Goal: Task Accomplishment & Management: Complete application form

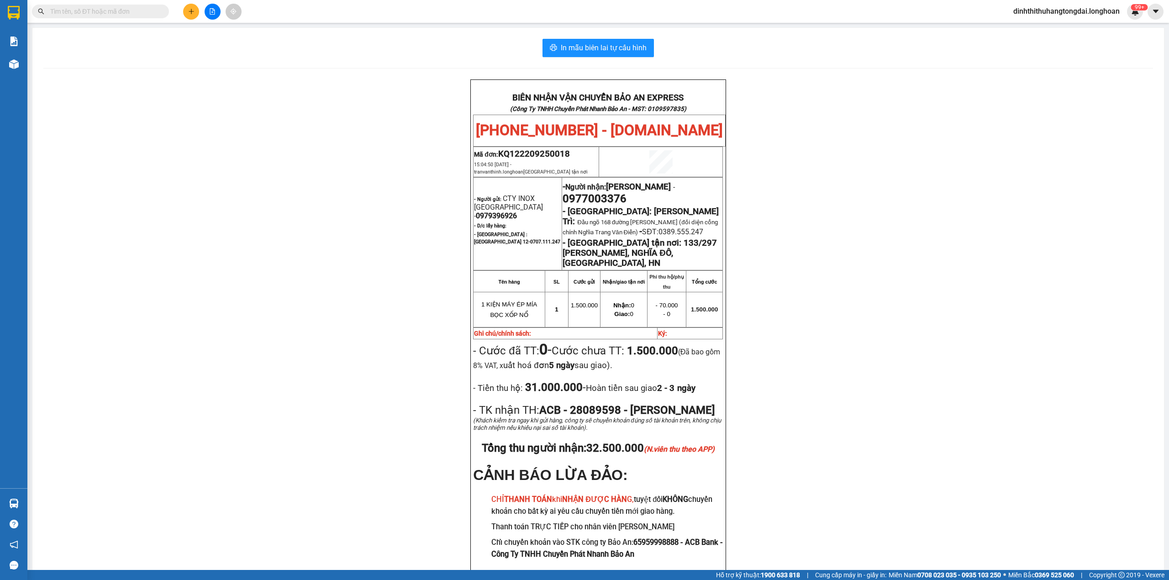
click at [84, 15] on input "text" at bounding box center [104, 11] width 108 height 10
paste input "0368907385"
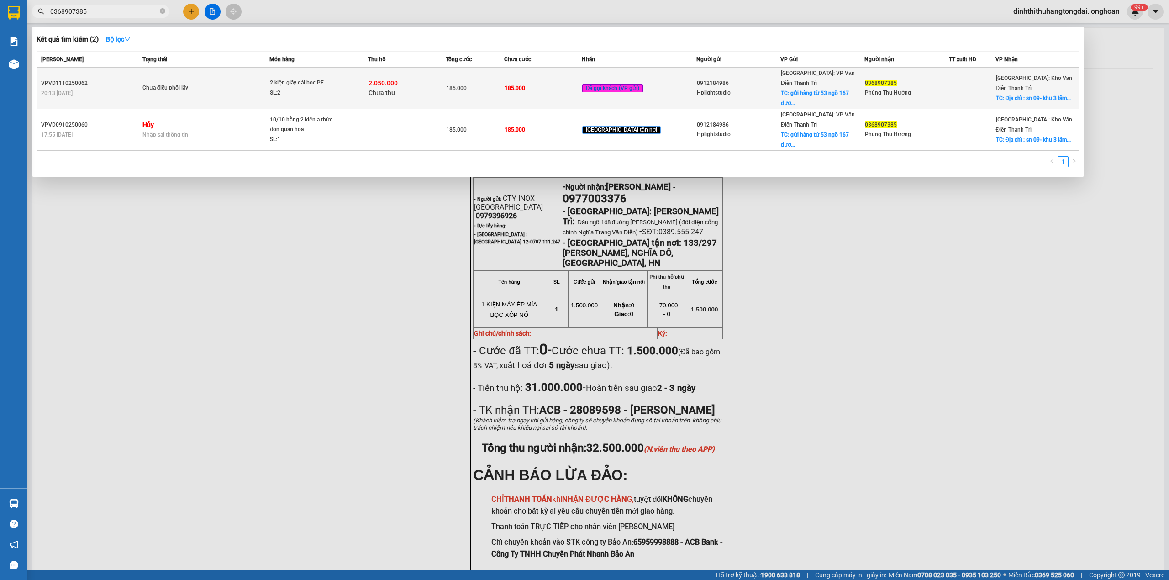
type input "0368907385"
click at [247, 83] on span "Chưa điều phối lấy" at bounding box center [205, 88] width 127 height 10
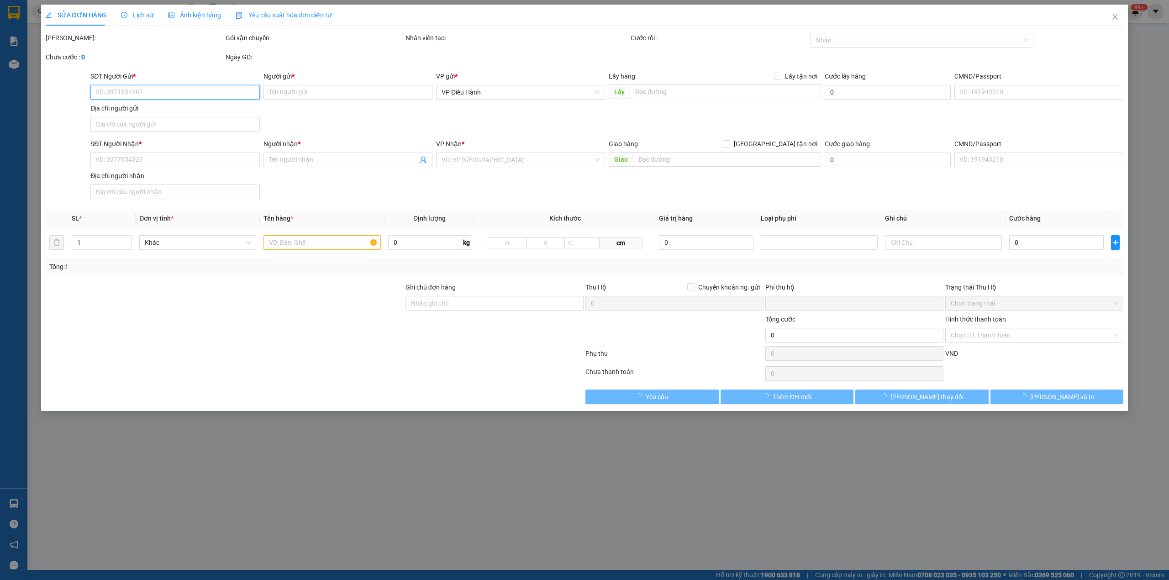
type input "0912184986"
type input "Hplightstudio"
checkbox input "true"
type input "gửi hàng từ 53 ngõ 167 [PERSON_NAME] hàm quan hoa cầu giấy HN"
type input "0368907385"
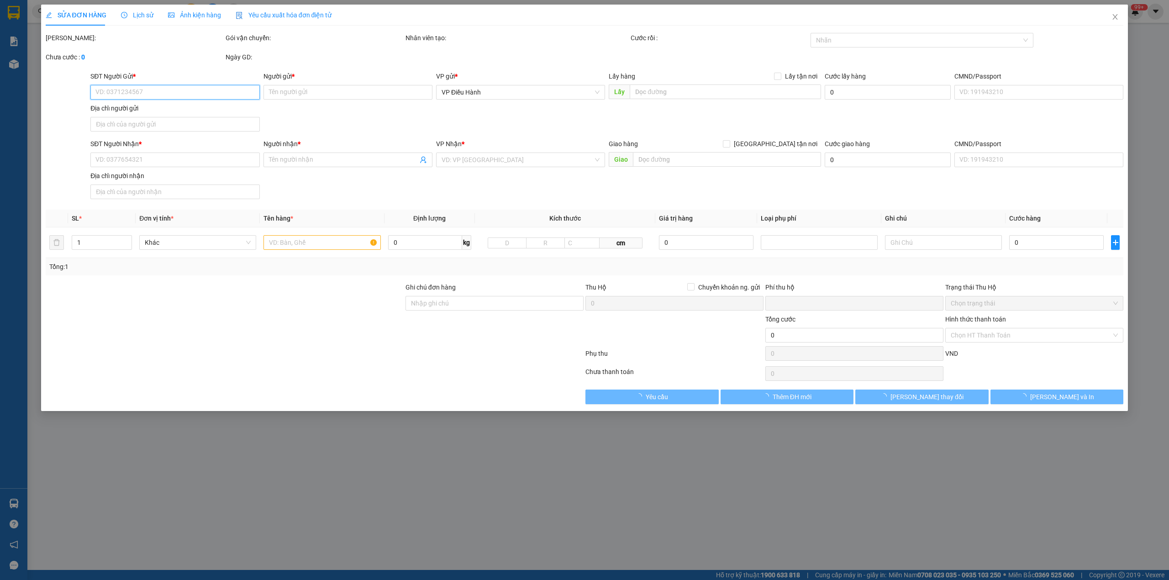
type input "Phùng Thu Hường"
checkbox input "true"
type input "Địa chỉ : sn 09- khu 3 lãm làng [GEOGRAPHIC_DATA]"
type input "185.000"
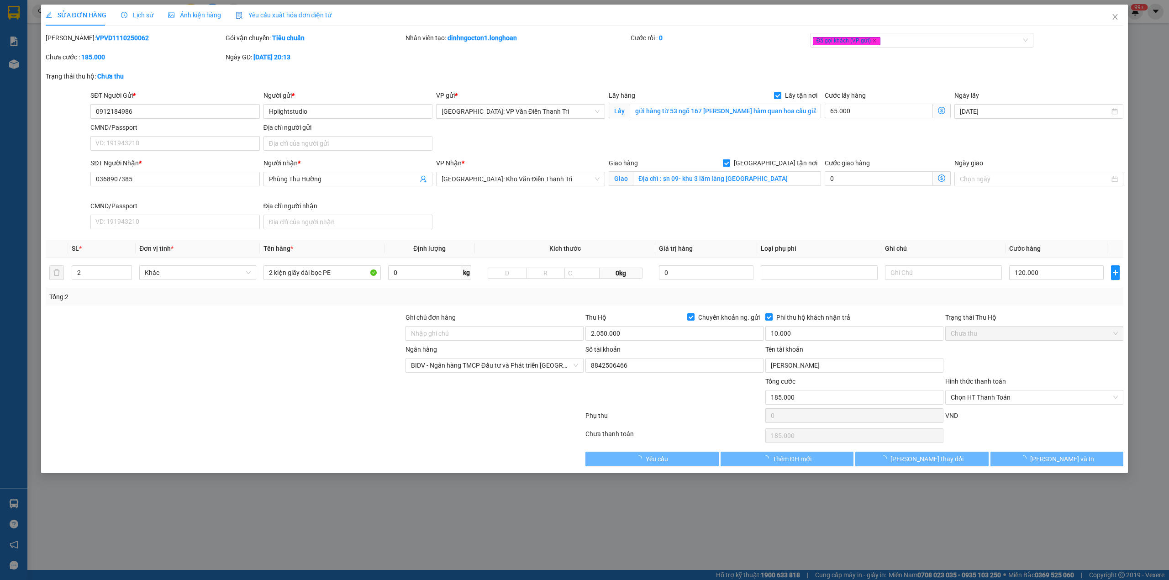
click at [141, 17] on span "Lịch sử" at bounding box center [137, 14] width 32 height 7
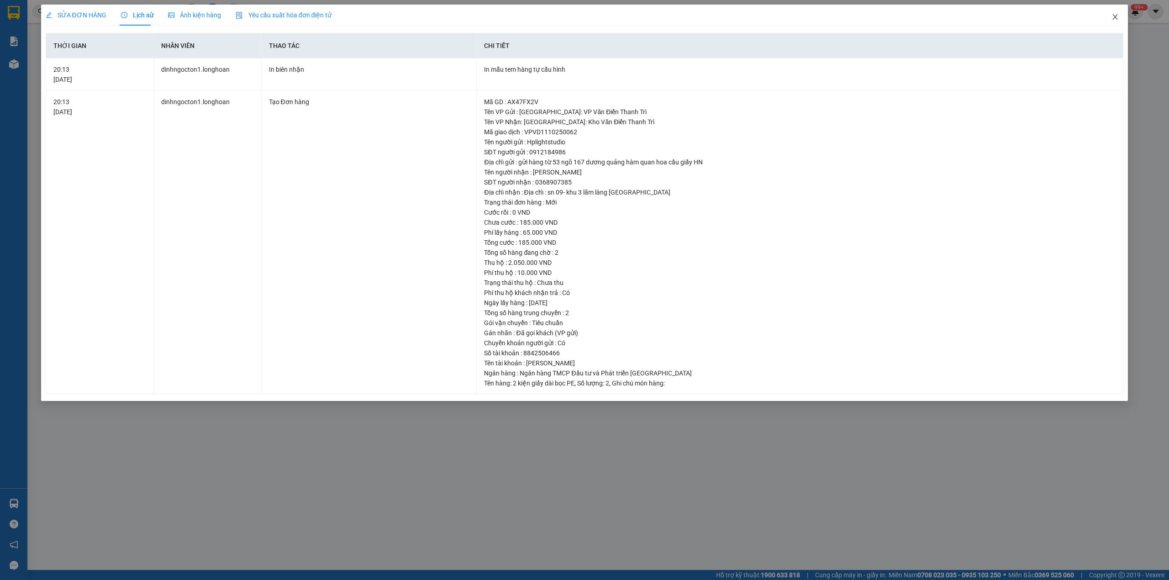
click at [1108, 22] on span "Close" at bounding box center [1115, 18] width 26 height 26
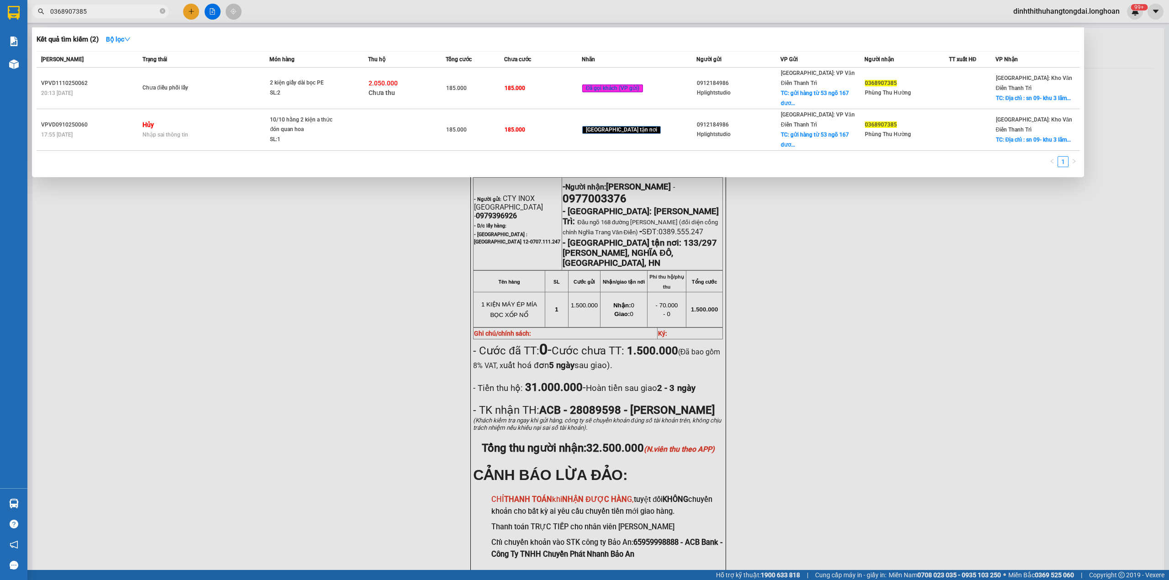
click at [88, 12] on input "0368907385" at bounding box center [104, 11] width 108 height 10
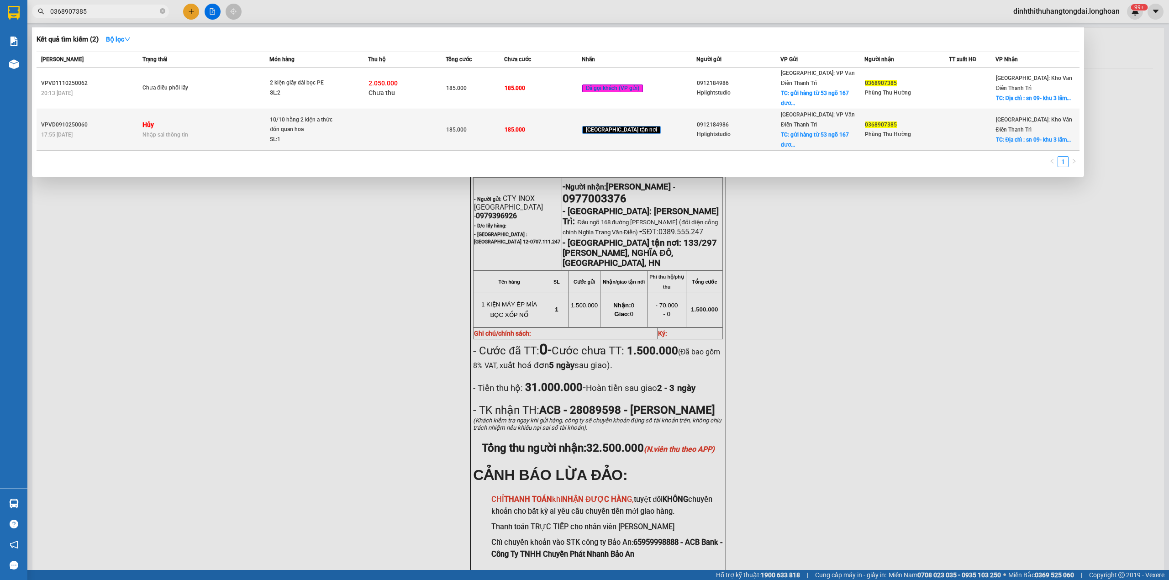
click at [367, 115] on span "10/10 hằng 2 kiện a thức đón quan hoa SL: 1" at bounding box center [318, 130] width 97 height 30
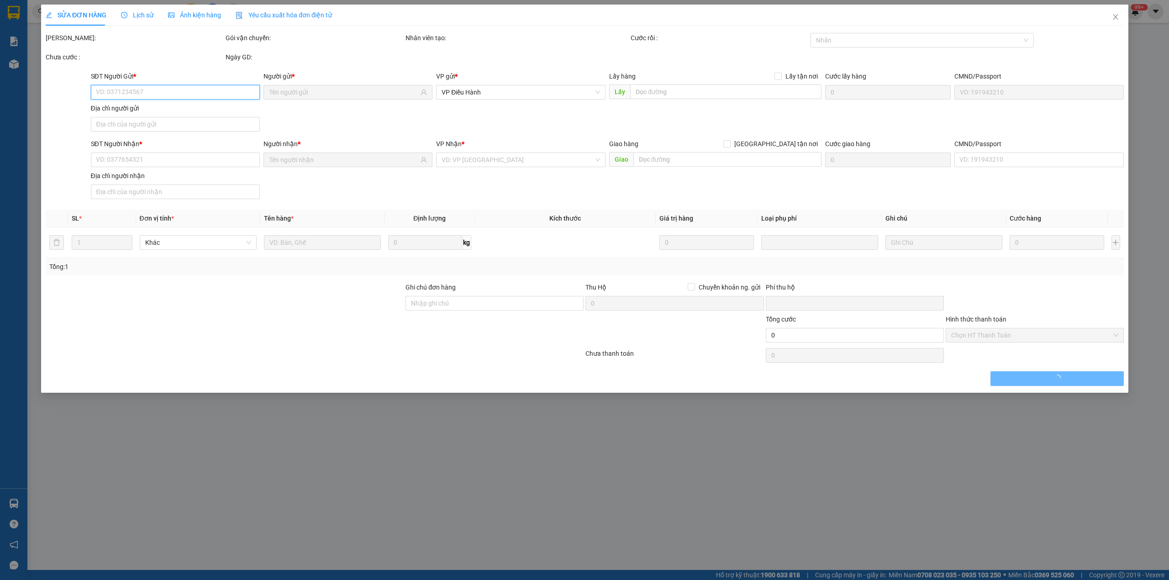
type input "0912184986"
type input "Hplightstudio"
checkbox input "true"
type input "gửi hàng từ 53 ngõ 167 [PERSON_NAME] hàm quan hoa cầu giấy HN"
type input "65.000"
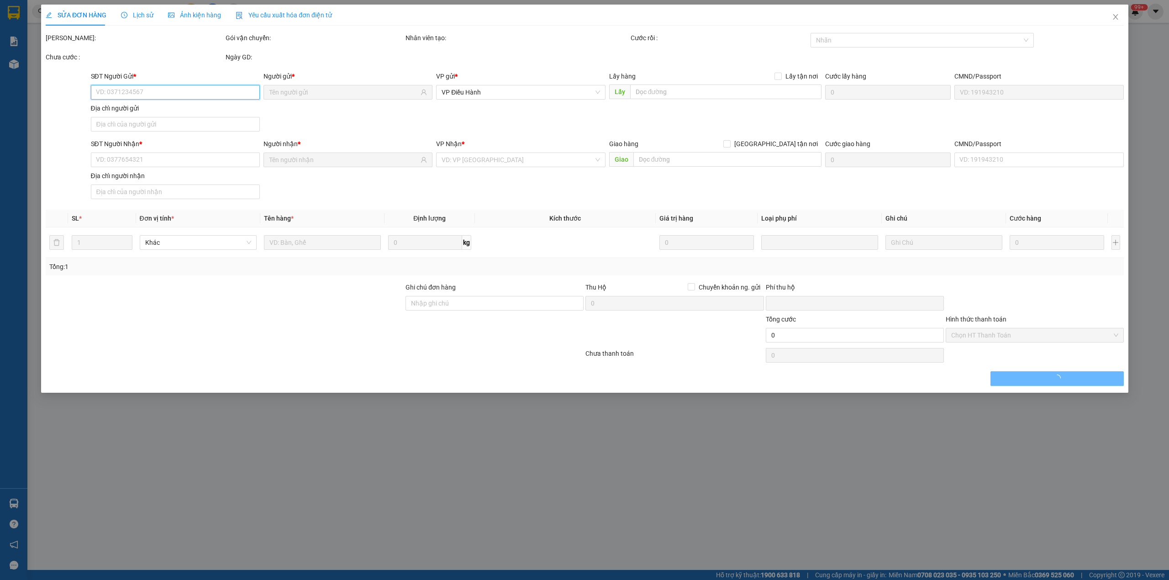
type input "0368907385"
type input "Phùng Thu Hường"
checkbox input "true"
type input "Địa chỉ : sn 09- khu 3 lãm làng [GEOGRAPHIC_DATA]"
type input "thu hộ Stk 2tr050k - BIDV 8842506466 [PERSON_NAME] cước và phí thu hộ bên nhận …"
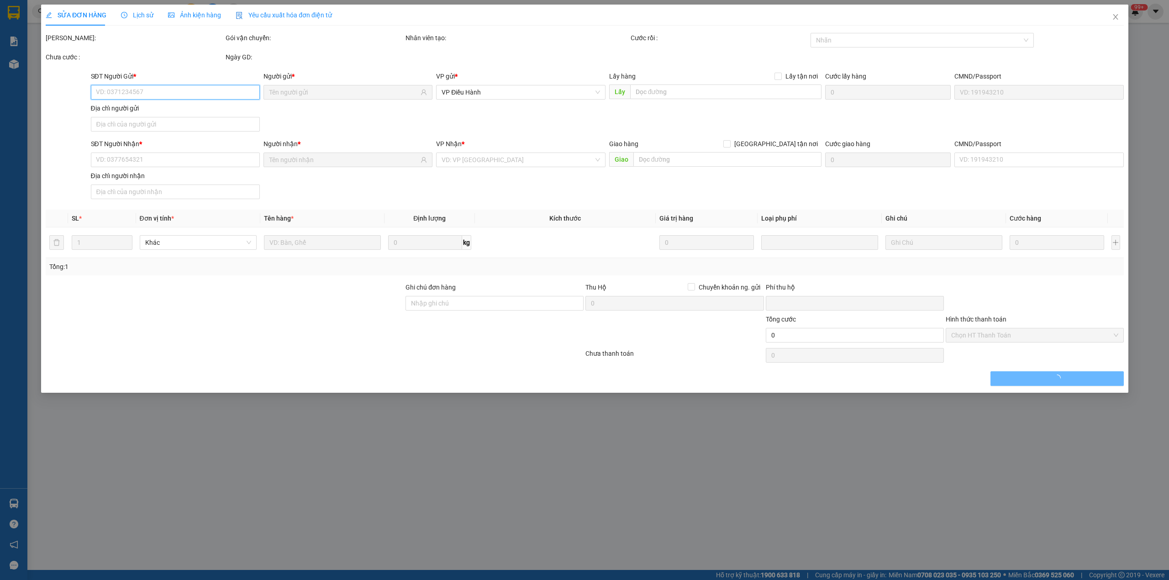
type input "0"
type input "185.000"
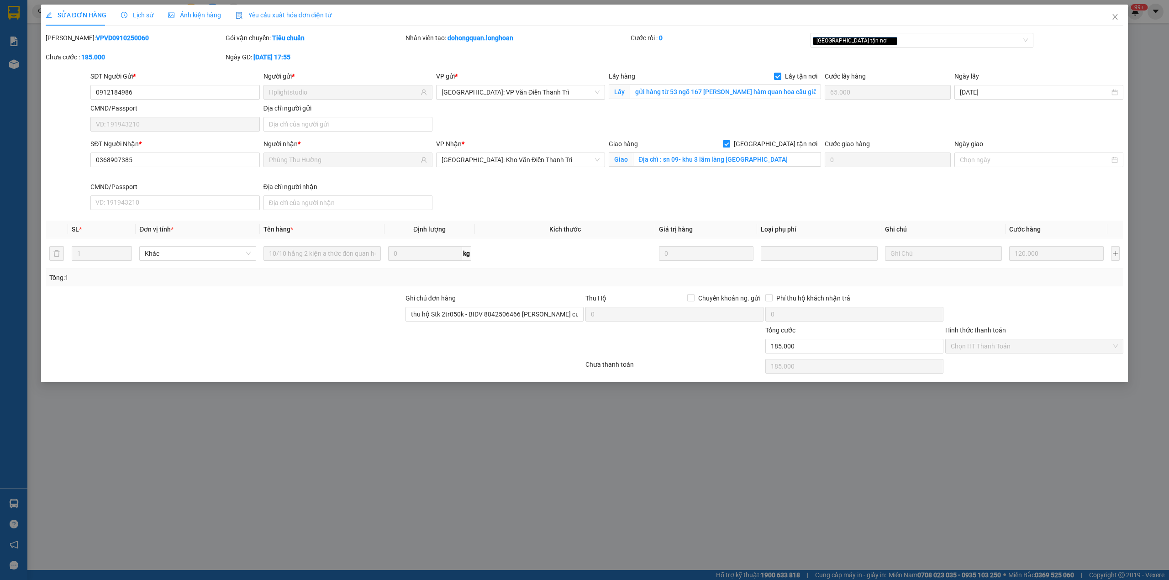
click at [141, 22] on div "Lịch sử" at bounding box center [137, 15] width 32 height 21
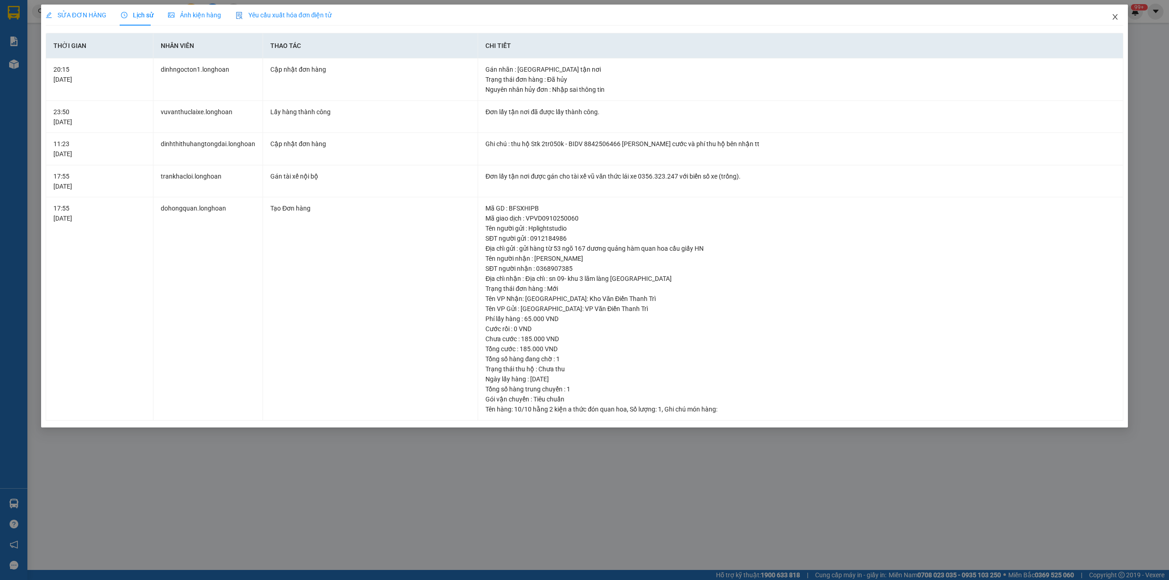
click at [1106, 22] on span "Close" at bounding box center [1115, 18] width 26 height 26
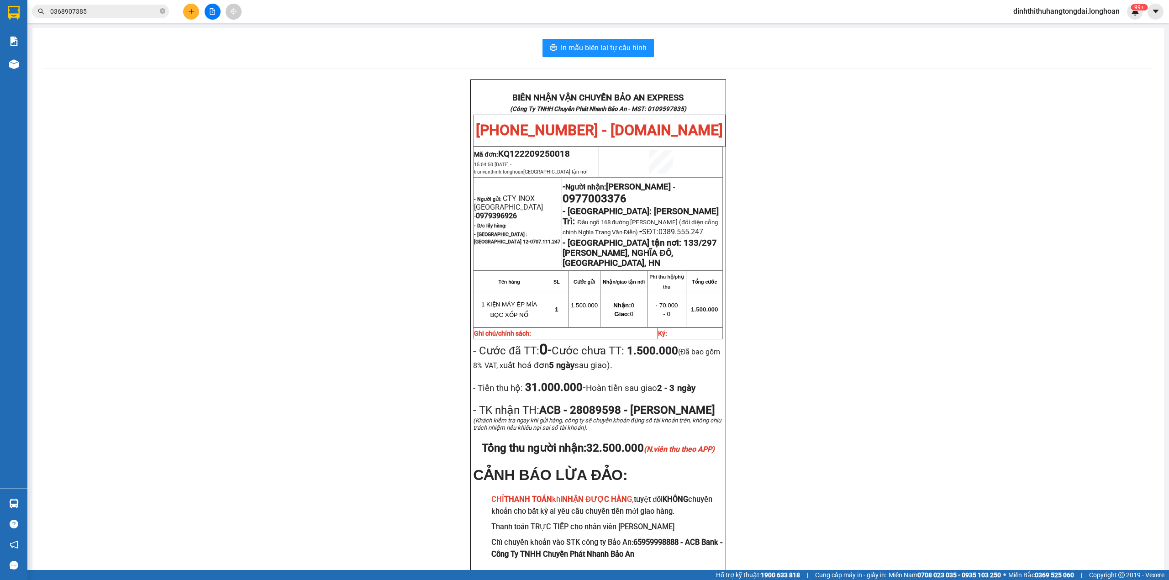
click at [122, 14] on input "0368907385" at bounding box center [104, 11] width 108 height 10
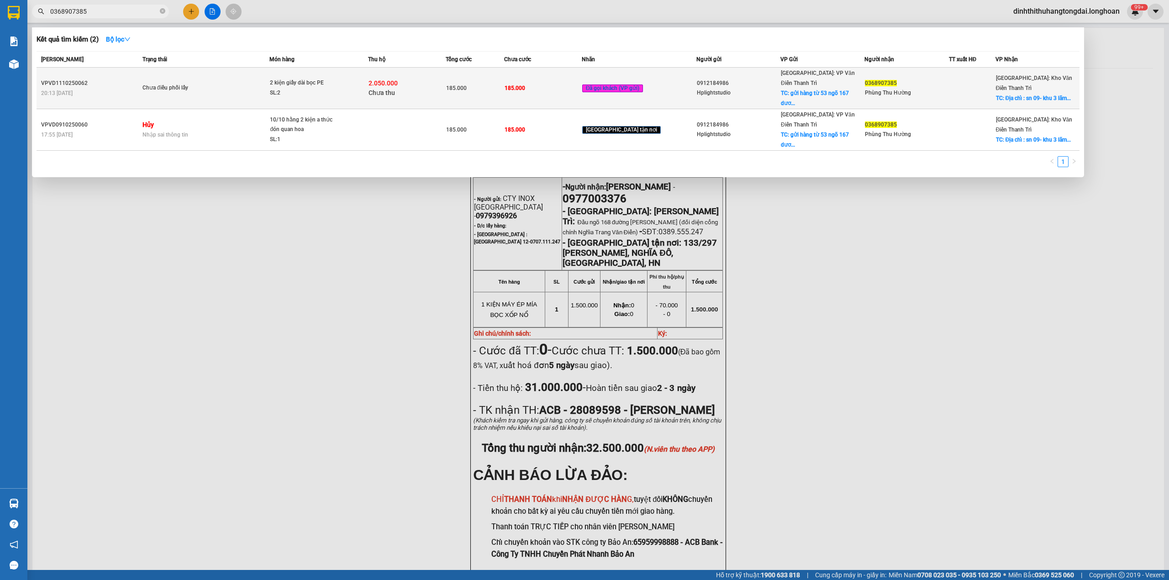
click at [360, 78] on span "2 kiện giấy dài bọc PE SL: 2" at bounding box center [318, 88] width 97 height 20
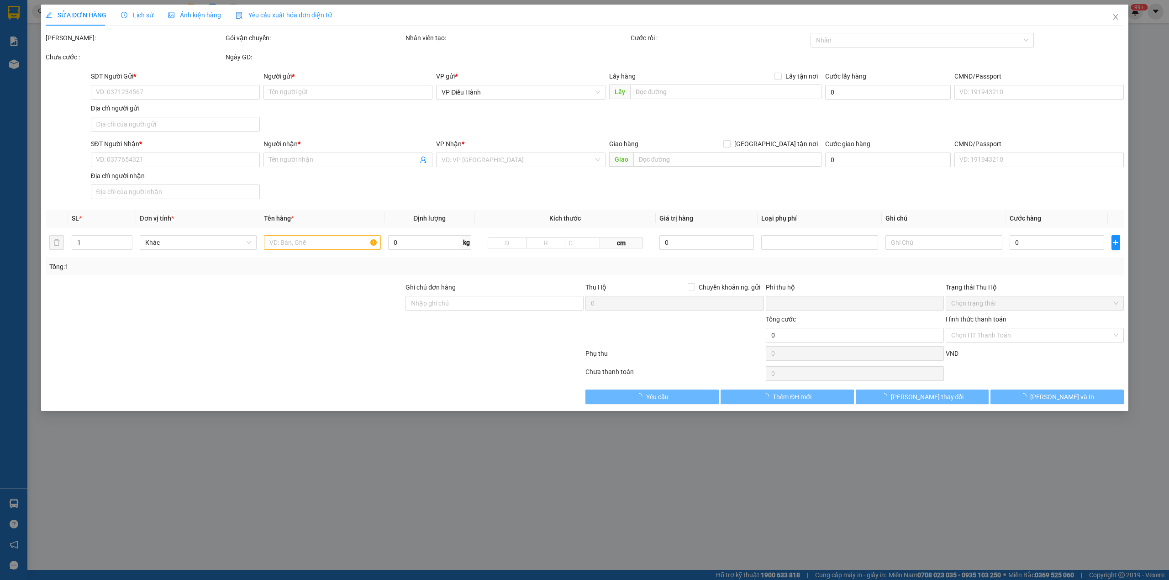
type input "0912184986"
type input "Hplightstudio"
checkbox input "true"
type input "gửi hàng từ 53 ngõ 167 [PERSON_NAME] hàm quan hoa cầu giấy HN"
type input "0368907385"
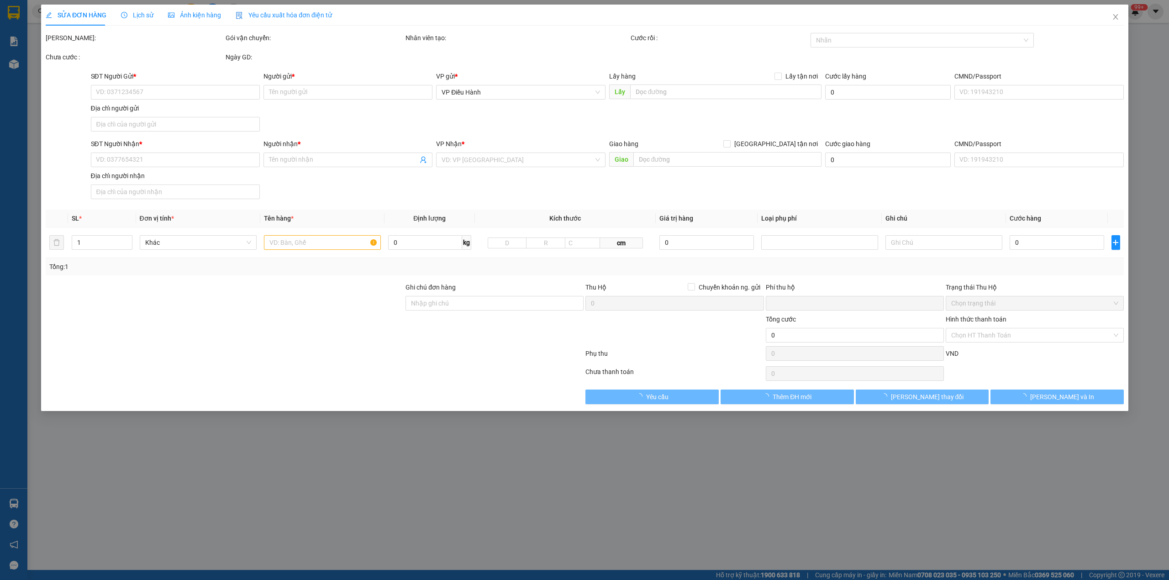
type input "Phùng Thu Hường"
checkbox input "true"
type input "Địa chỉ : sn 09- khu 3 lãm làng [GEOGRAPHIC_DATA]"
type input "185.000"
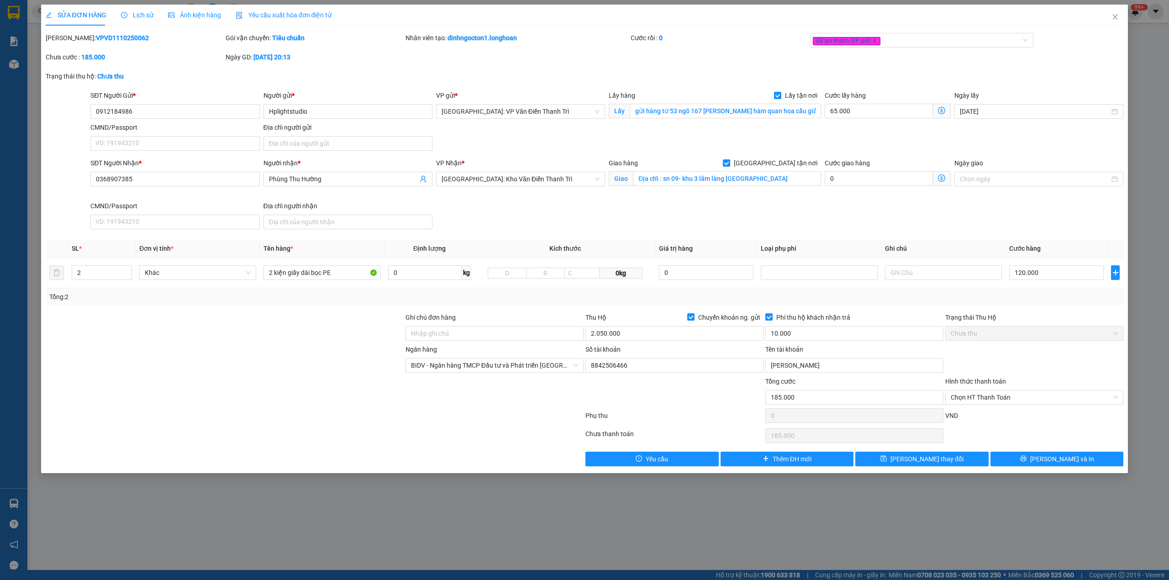
click at [147, 17] on span "Lịch sử" at bounding box center [137, 14] width 32 height 7
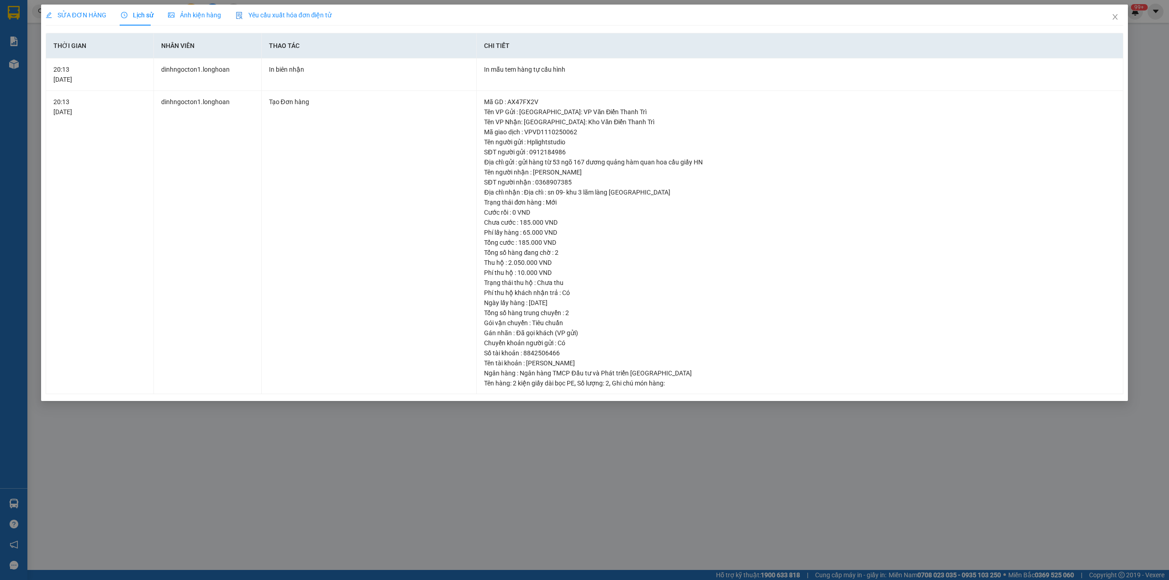
click at [84, 11] on span "SỬA ĐƠN HÀNG" at bounding box center [76, 14] width 61 height 7
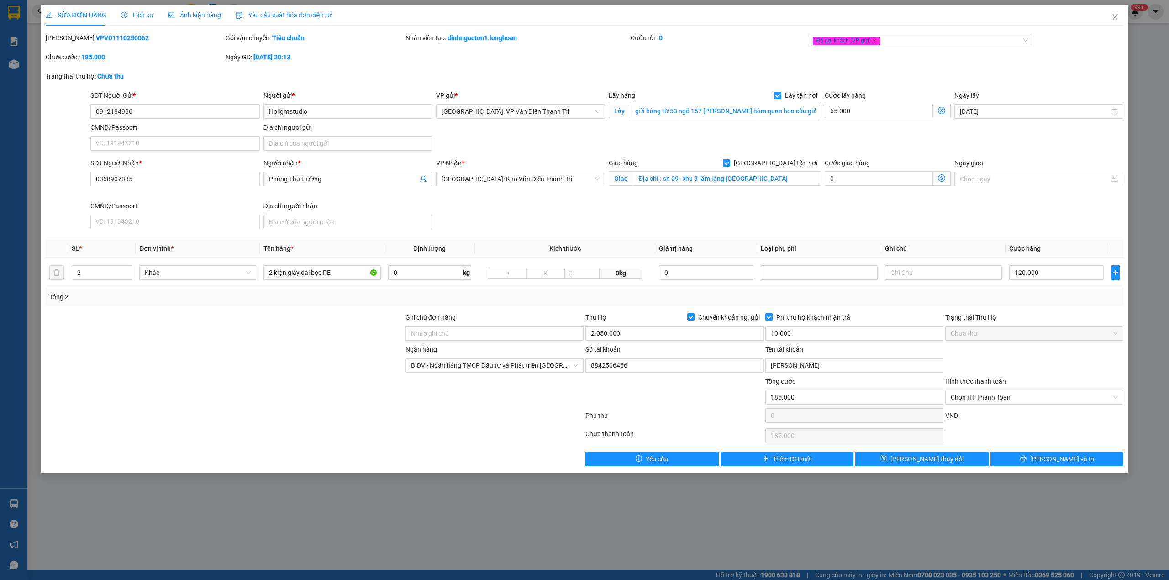
click at [129, 11] on span "Lịch sử" at bounding box center [137, 14] width 32 height 7
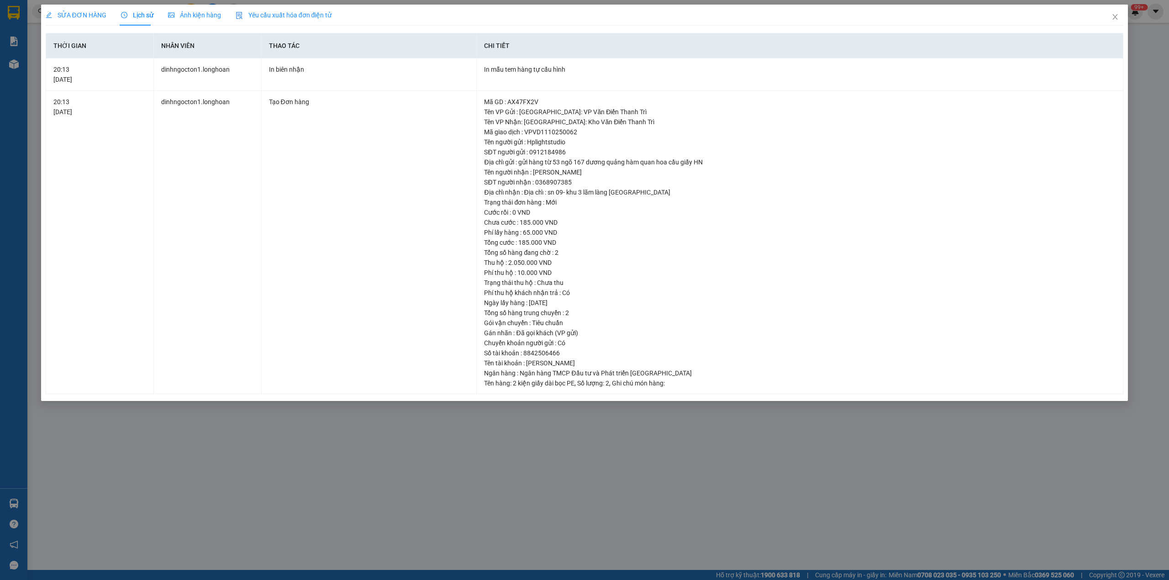
click at [72, 9] on div "SỬA ĐƠN HÀNG" at bounding box center [76, 15] width 61 height 21
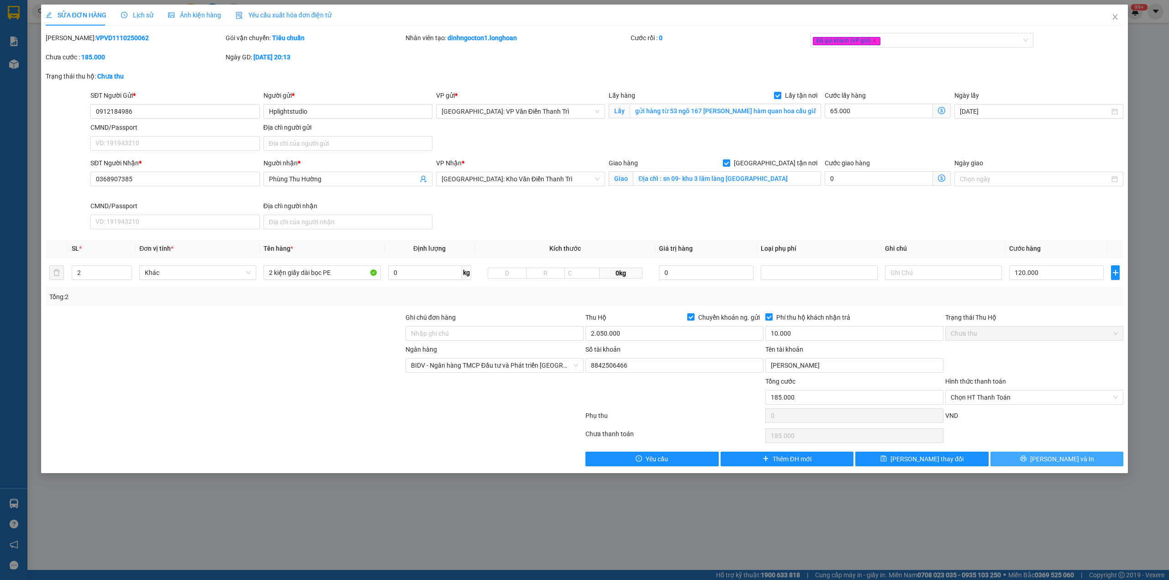
click at [1050, 457] on span "[PERSON_NAME] và In" at bounding box center [1062, 459] width 64 height 10
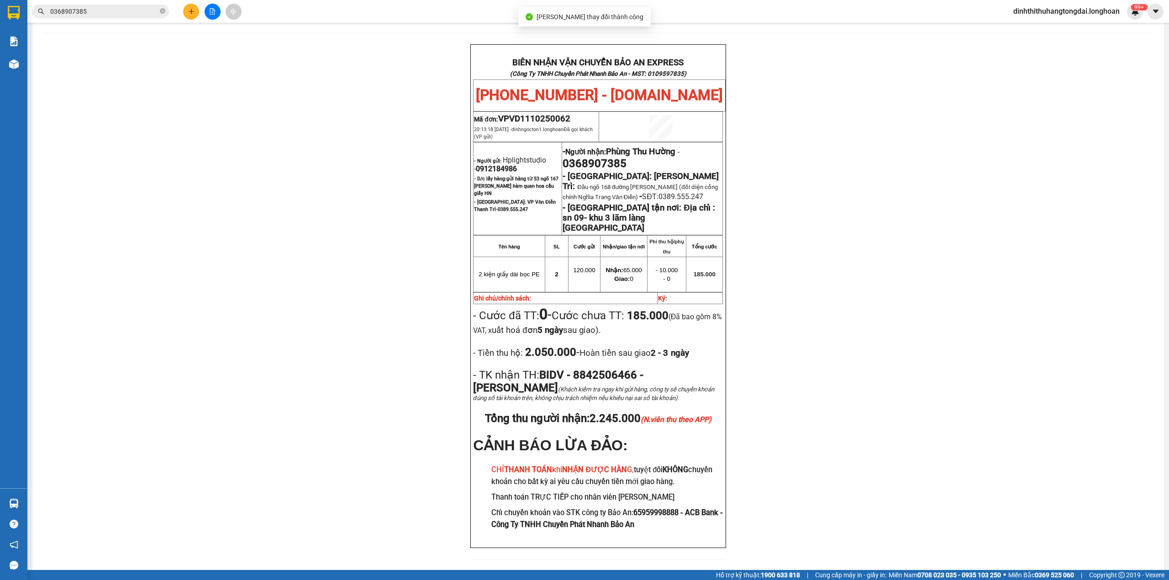
scroll to position [48, 0]
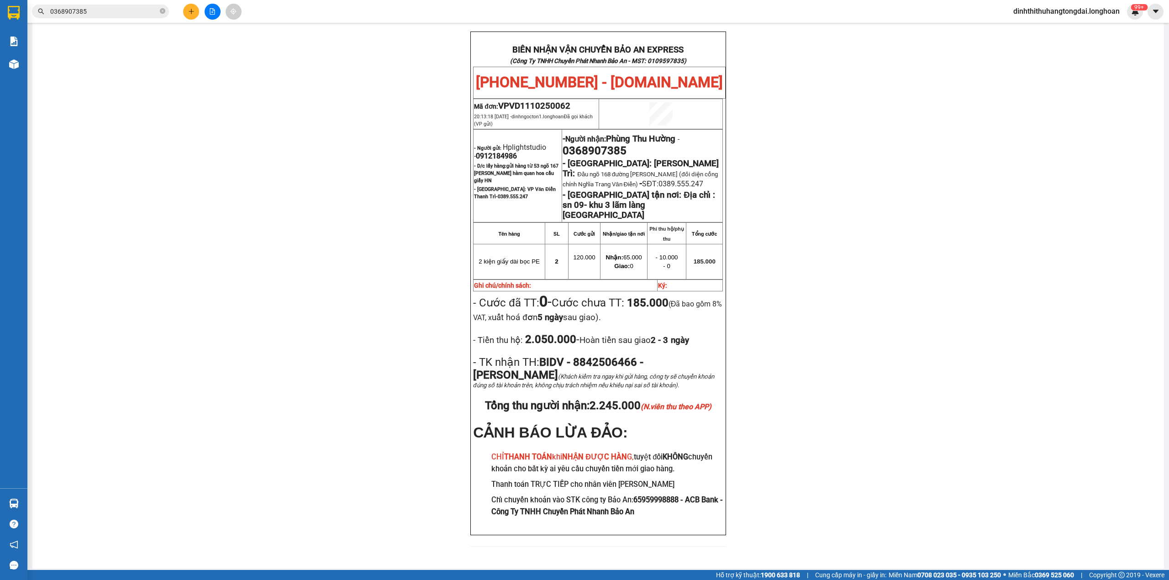
click at [100, 6] on input "0368907385" at bounding box center [104, 11] width 108 height 10
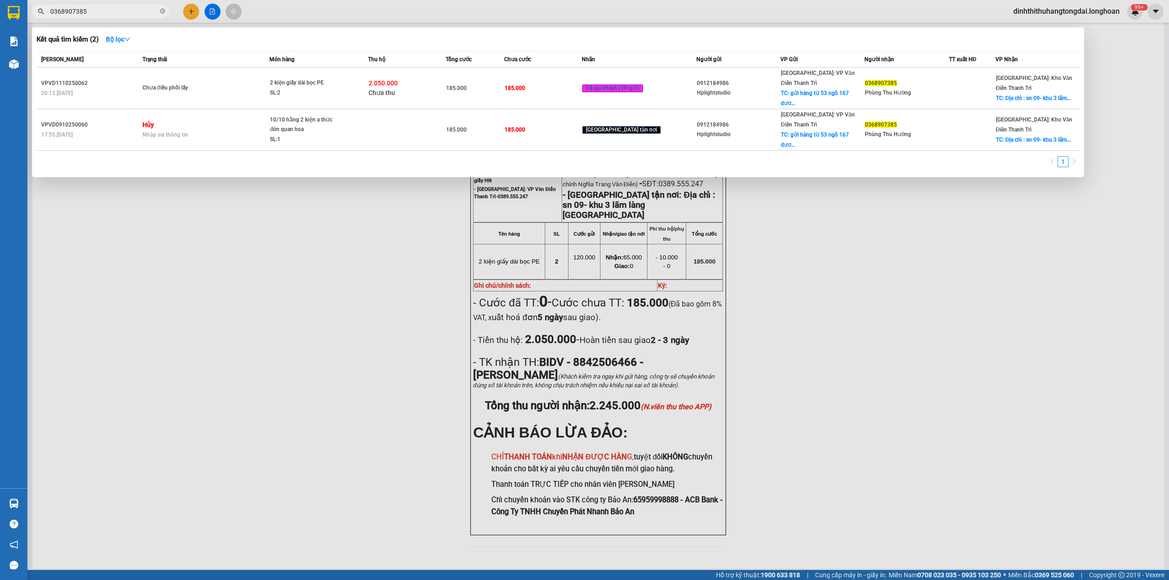
click at [120, 10] on input "0368907385" at bounding box center [104, 11] width 108 height 10
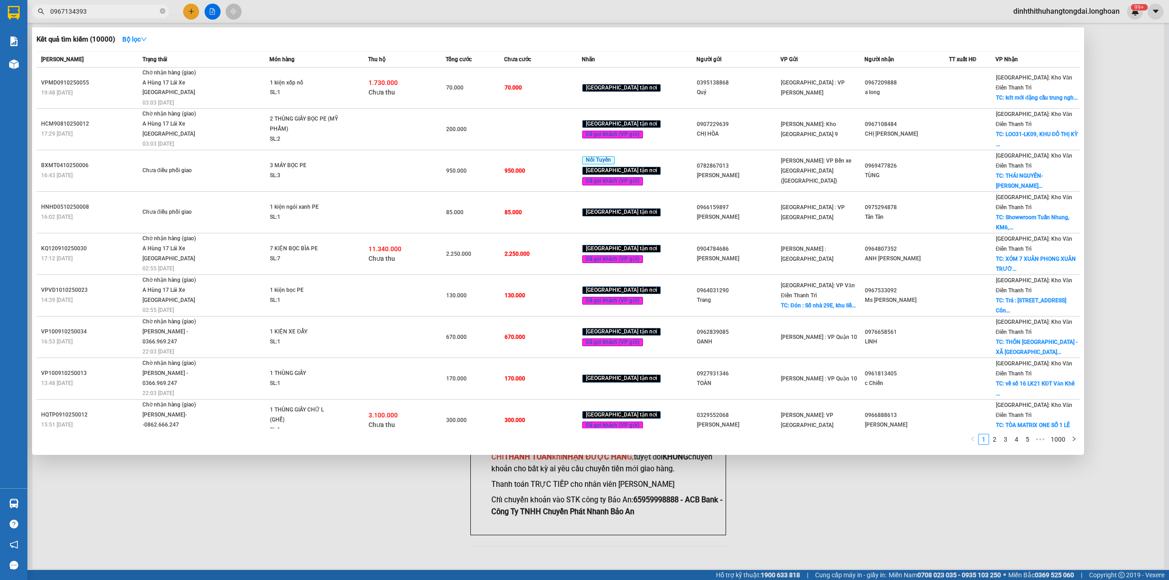
click at [213, 90] on span "Chờ nhận hàng (giao) A Hùng 17 [GEOGRAPHIC_DATA] 0325666247 03:03 [DATE]" at bounding box center [205, 87] width 127 height 38
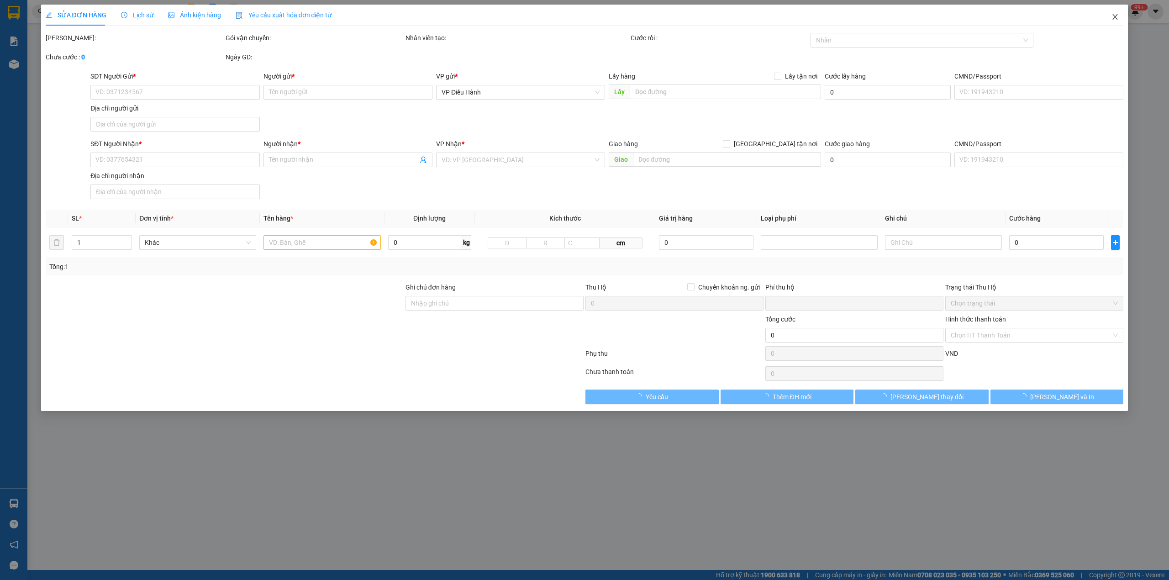
drag, startPoint x: 1118, startPoint y: 17, endPoint x: 1080, endPoint y: 26, distance: 39.3
click at [1117, 17] on icon "close" at bounding box center [1115, 16] width 7 height 7
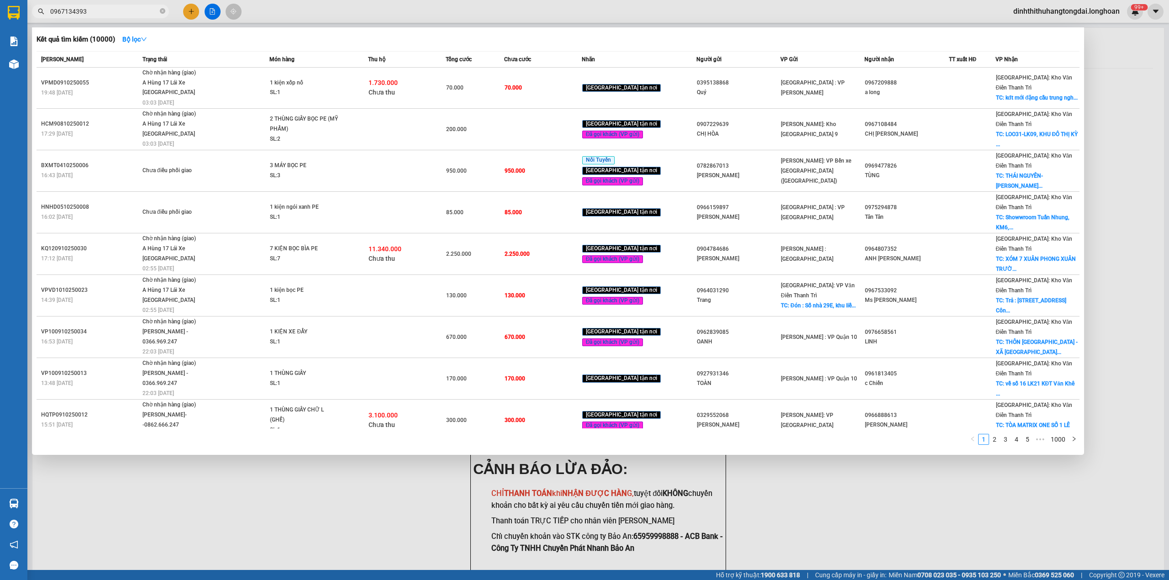
click at [100, 5] on span "0967134393" at bounding box center [100, 12] width 137 height 14
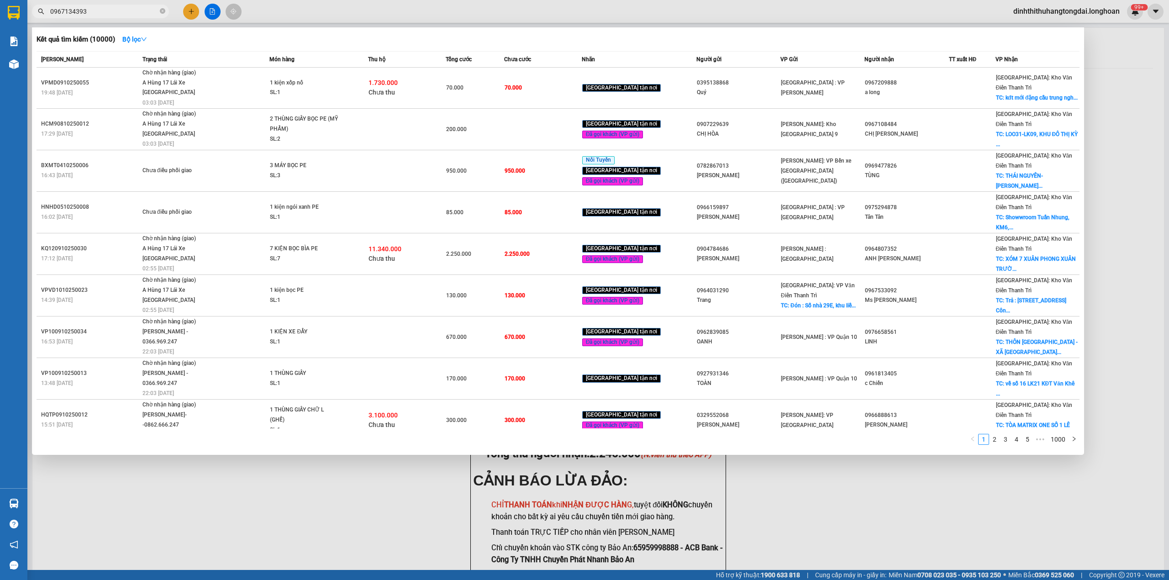
click at [99, 13] on input "0967134393" at bounding box center [104, 11] width 108 height 10
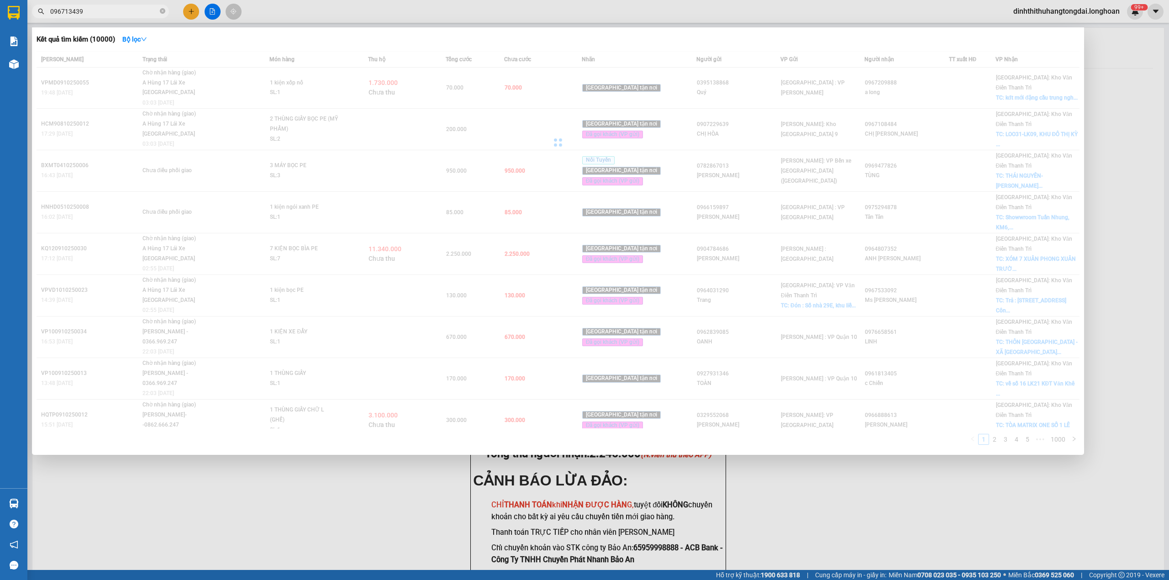
type input "0967134393"
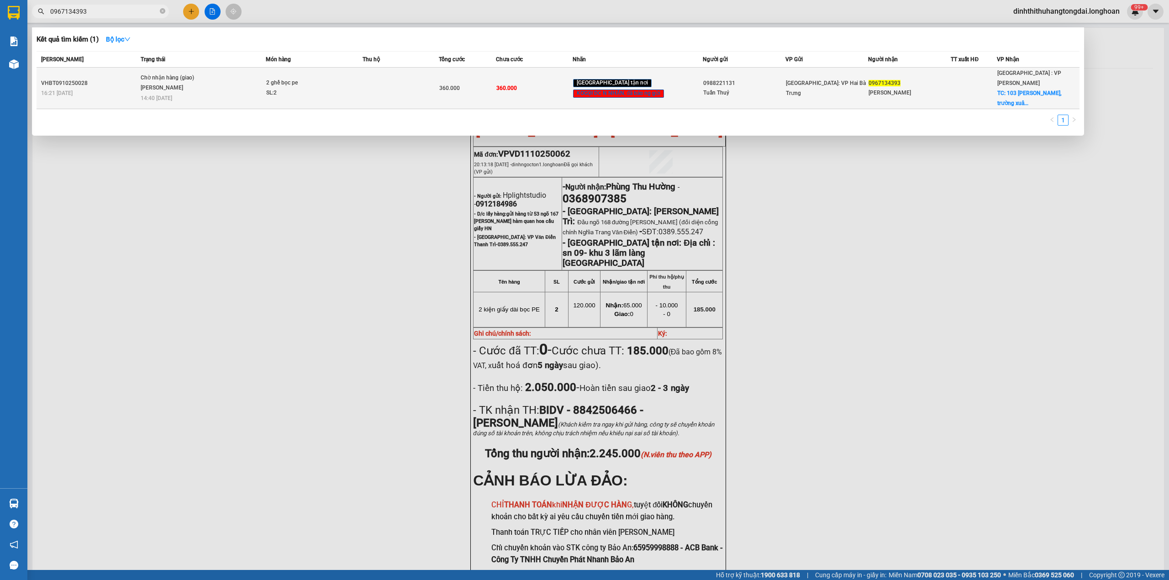
click at [258, 79] on span "Chờ nhận hàng (giao) [PERSON_NAME] 14:40 [DATE]" at bounding box center [203, 87] width 125 height 28
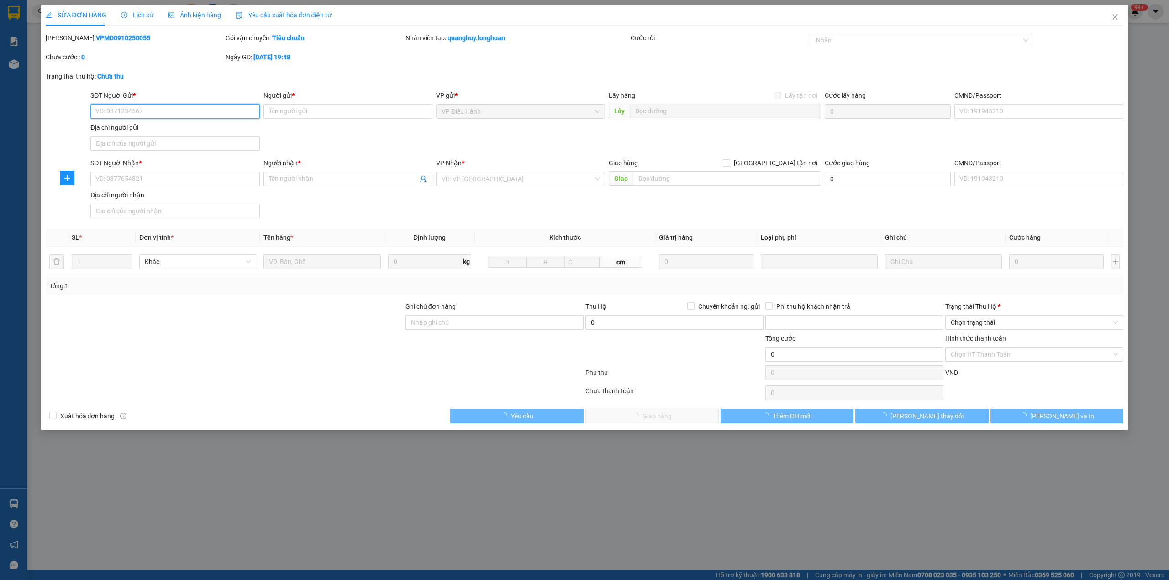
type input "0988221131"
type input "Tuấn Thuỷ"
type input "0967134393"
type input "[PERSON_NAME]"
checkbox input "true"
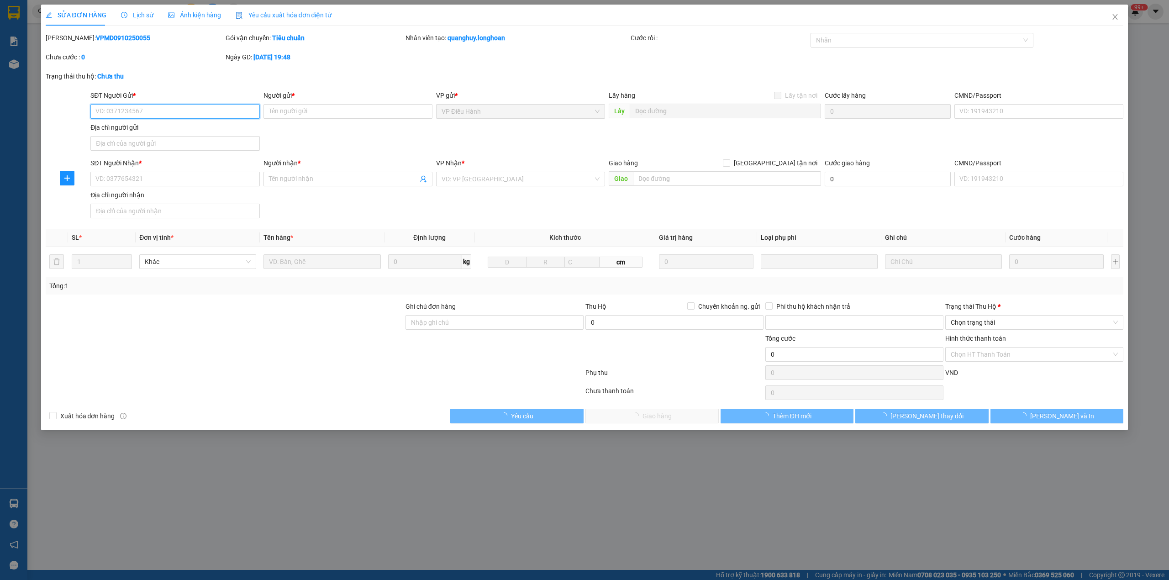
type input "103 [PERSON_NAME], [GEOGRAPHIC_DATA], [GEOGRAPHIC_DATA], [GEOGRAPHIC_DATA]"
type input "360.000"
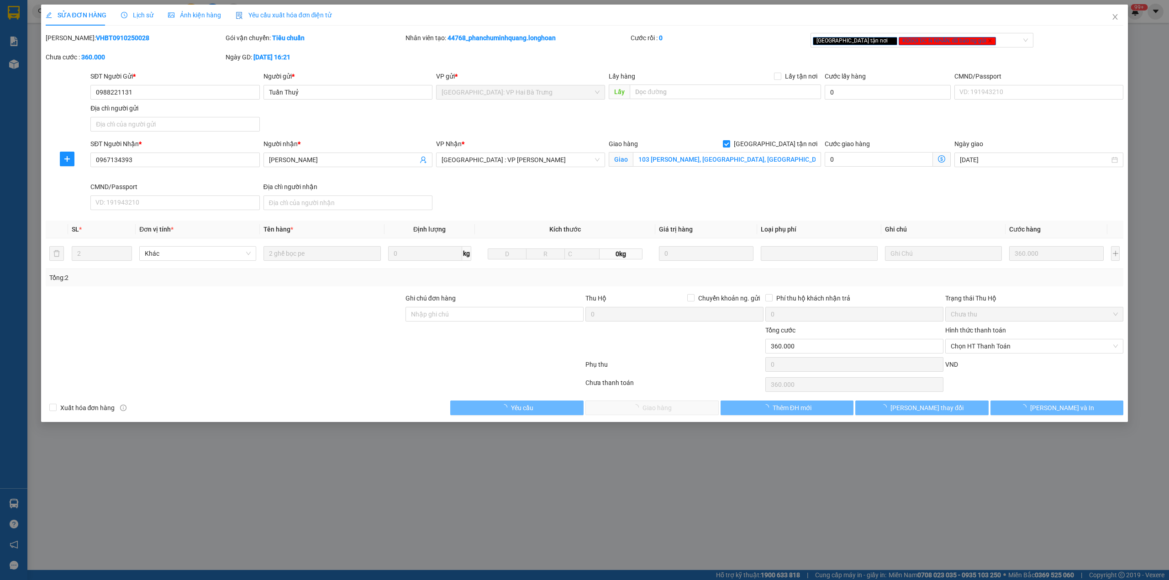
click at [132, 11] on span "Lịch sử" at bounding box center [137, 14] width 32 height 7
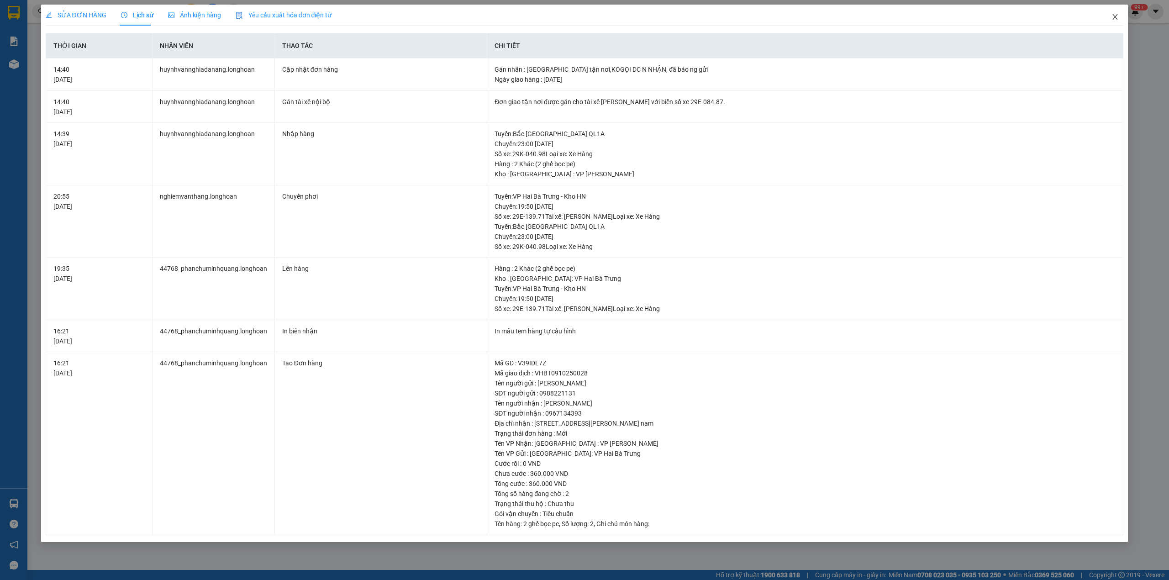
drag, startPoint x: 1114, startPoint y: 18, endPoint x: 1003, endPoint y: 19, distance: 111.4
click at [1113, 18] on icon "close" at bounding box center [1115, 16] width 7 height 7
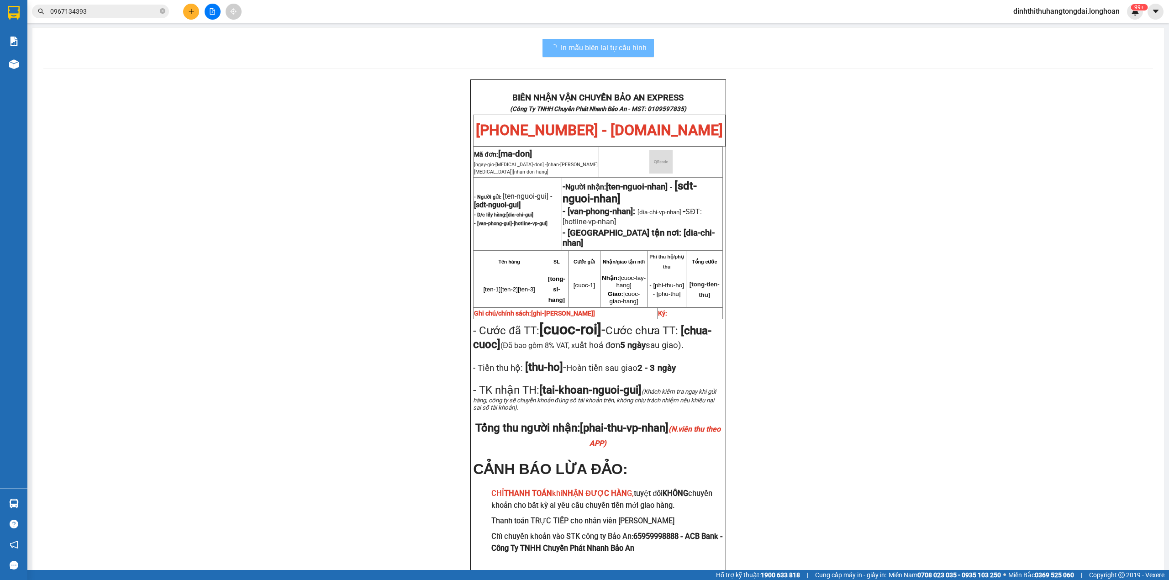
click at [143, 13] on input "0967134393" at bounding box center [104, 11] width 108 height 10
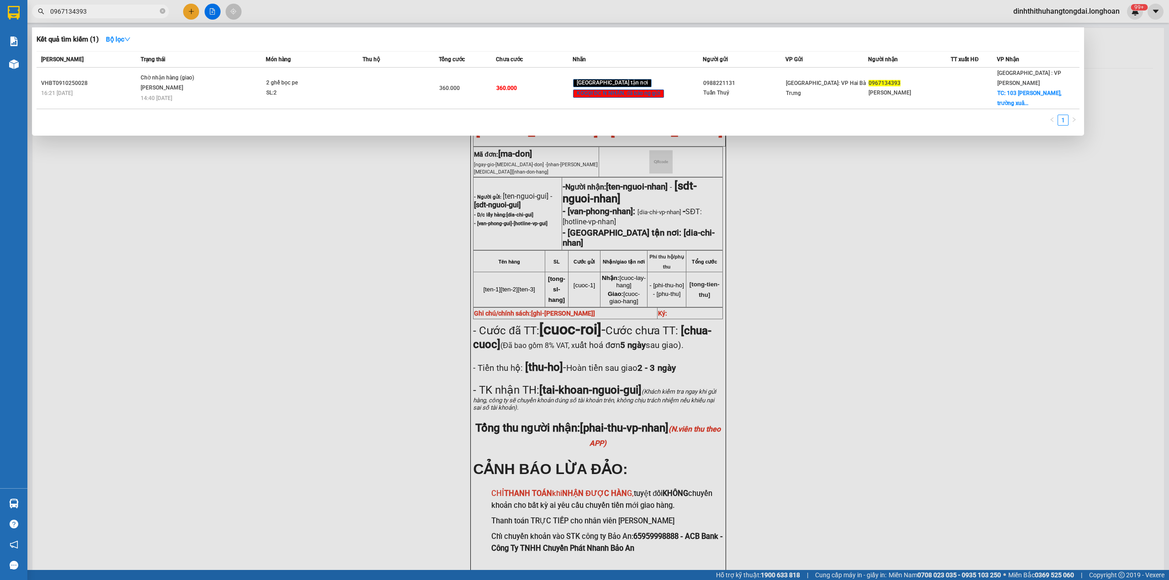
click at [143, 13] on input "0967134393" at bounding box center [104, 11] width 108 height 10
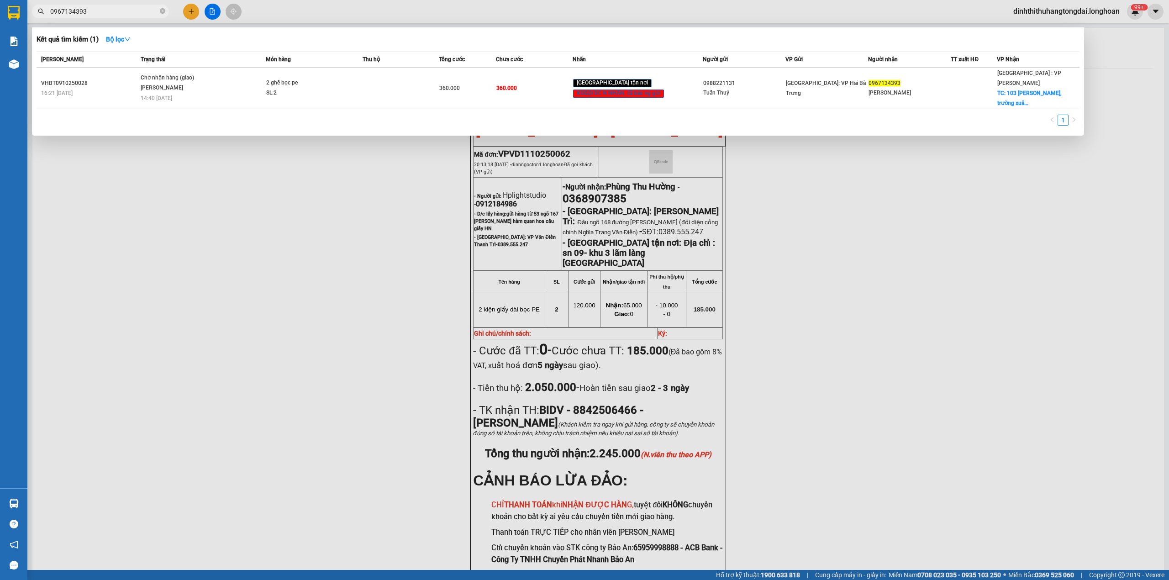
paste input "17480951"
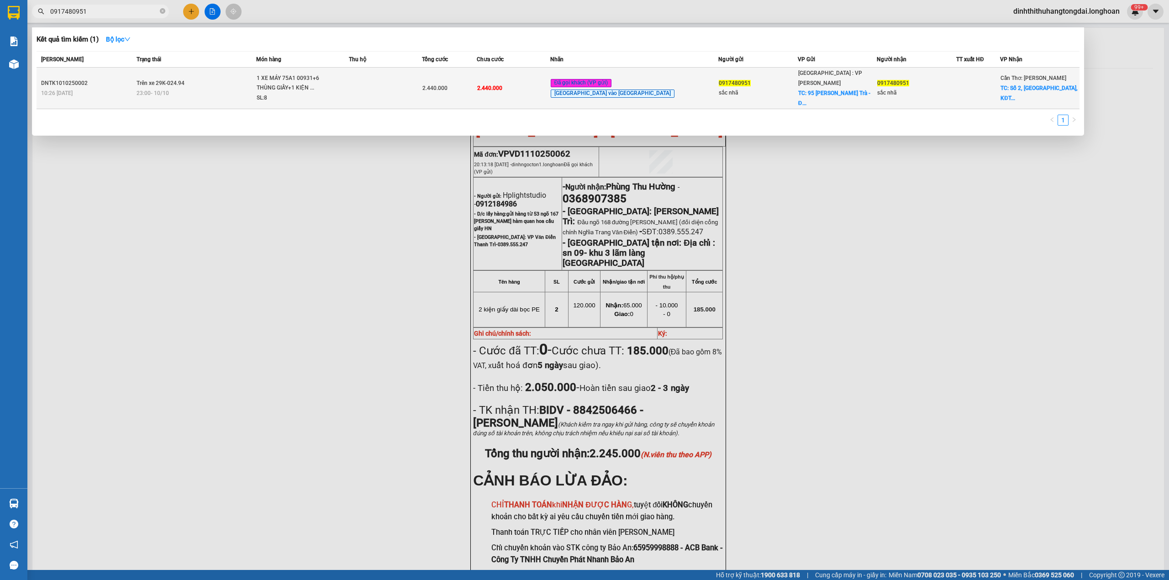
type input "0917480951"
click at [256, 94] on td "Trên xe 29K-024.94 23:00 [DATE]" at bounding box center [195, 89] width 122 height 42
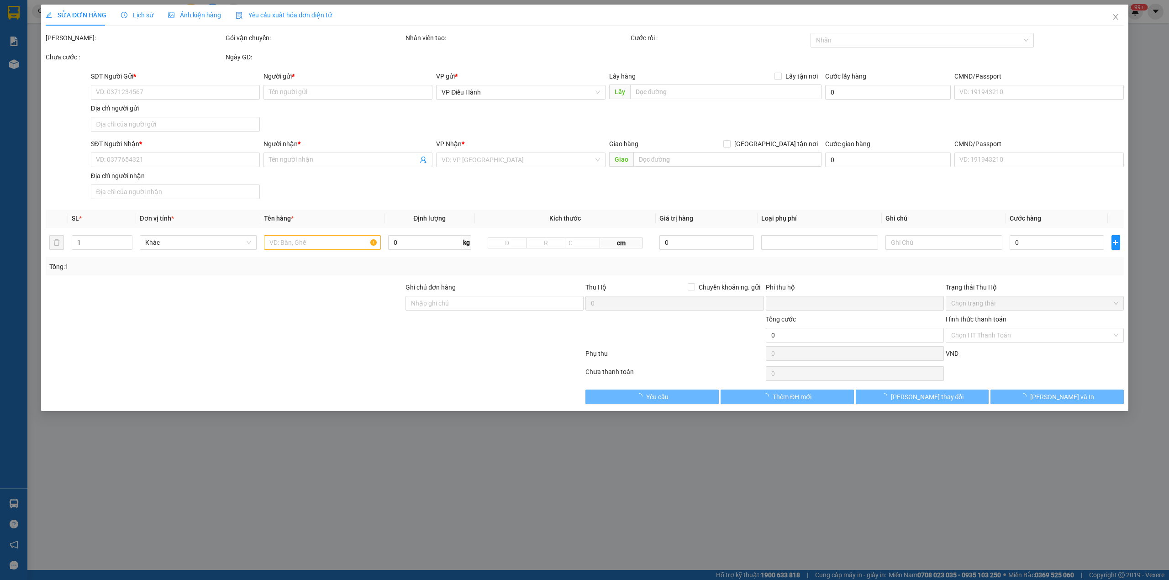
type input "0917480951"
type input "sắc nhã"
checkbox input "true"
type input "95 [PERSON_NAME] Trà - [GEOGRAPHIC_DATA]"
type input "0917480951"
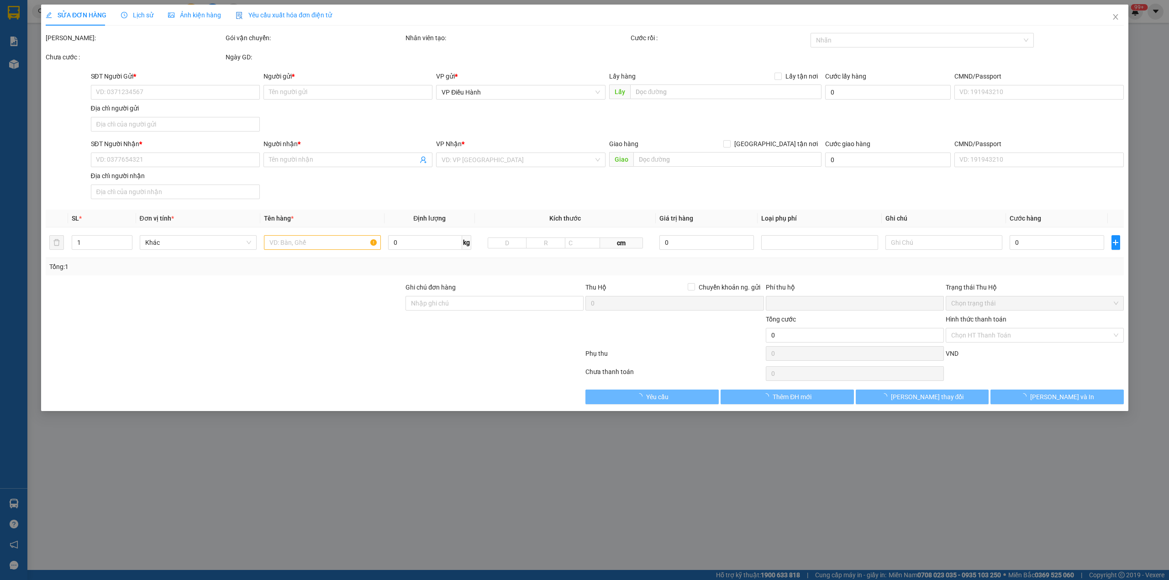
type input "sắc nhã"
checkbox input "true"
type input "Số 2, [GEOGRAPHIC_DATA], [GEOGRAPHIC_DATA], [GEOGRAPHIC_DATA], [GEOGRAPHIC_DATA…"
type input "0 CHÌA KHÓA,0 GƯƠNG.HÀNG HÓA KHÔNG BAO HƯ VỠ"
type input "0"
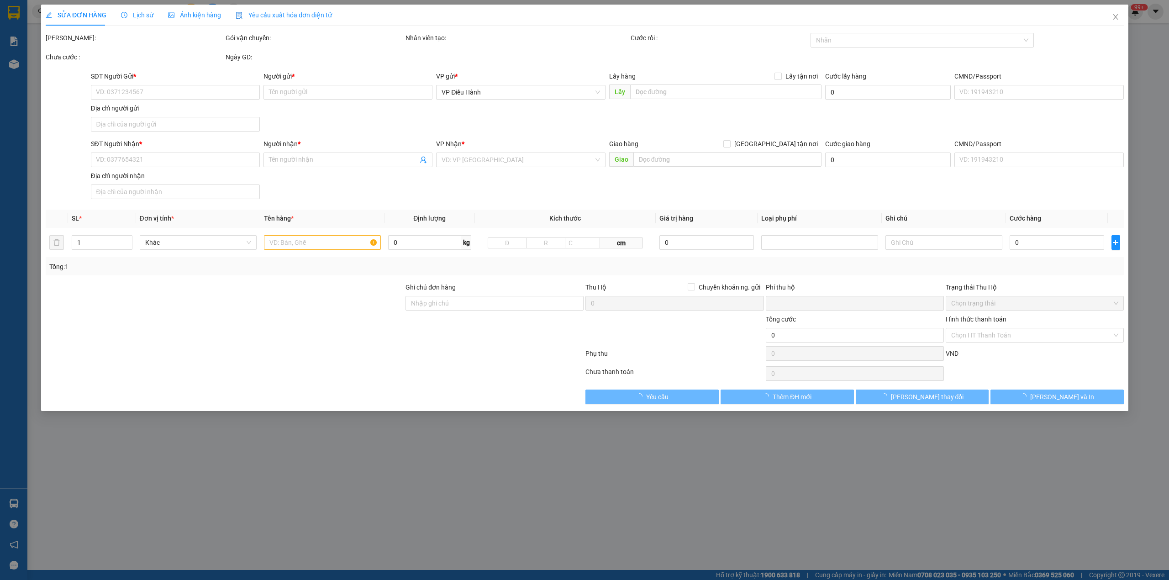
type input "2.440.000"
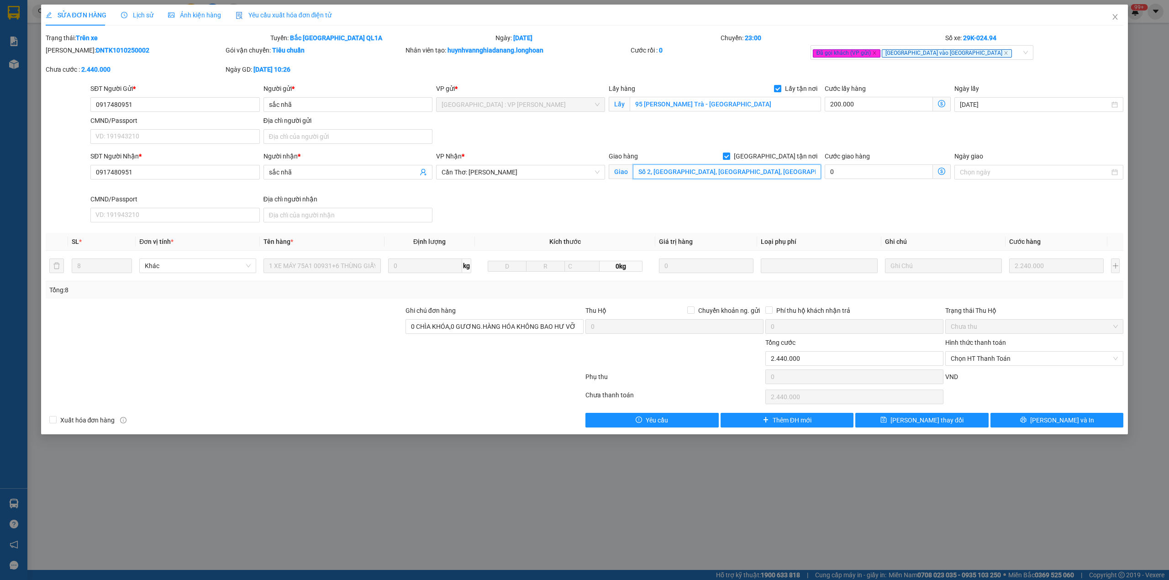
click at [656, 170] on input "Số 2, [GEOGRAPHIC_DATA], [GEOGRAPHIC_DATA], [GEOGRAPHIC_DATA], [GEOGRAPHIC_DATA…" at bounding box center [727, 171] width 188 height 15
click at [648, 172] on input "Số 2, [GEOGRAPHIC_DATA], [GEOGRAPHIC_DATA], [GEOGRAPHIC_DATA], [GEOGRAPHIC_DATA…" at bounding box center [727, 171] width 188 height 15
drag, startPoint x: 647, startPoint y: 173, endPoint x: 899, endPoint y: 178, distance: 252.1
click at [899, 178] on div "SĐT Người Nhận * 0917480951 Người nhận * sắc nhã VP Nhận * Cần Thơ: Kho Ninh Ki…" at bounding box center [607, 188] width 1037 height 75
